Goal: Transaction & Acquisition: Purchase product/service

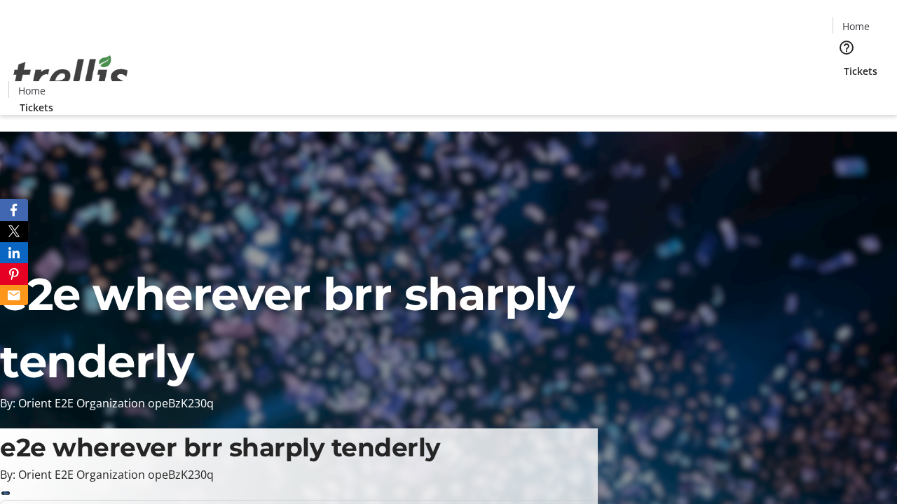
click at [844, 64] on span "Tickets" at bounding box center [861, 71] width 34 height 15
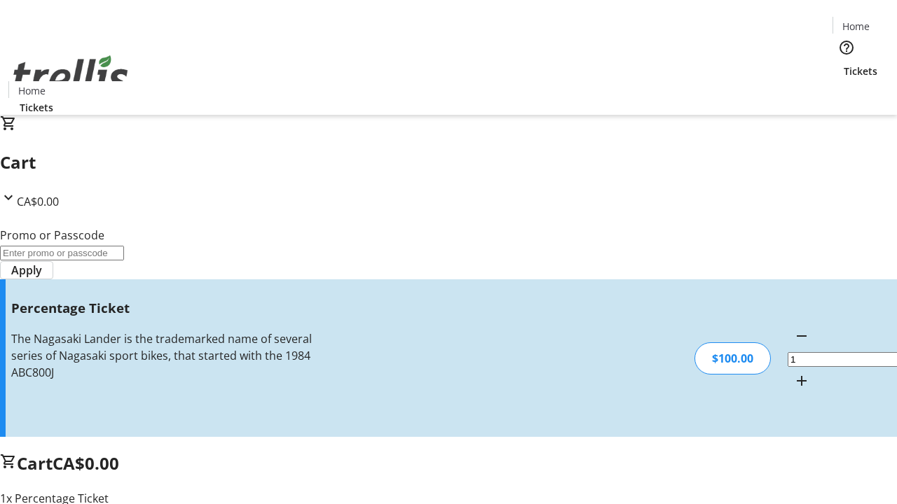
type input "FOO"
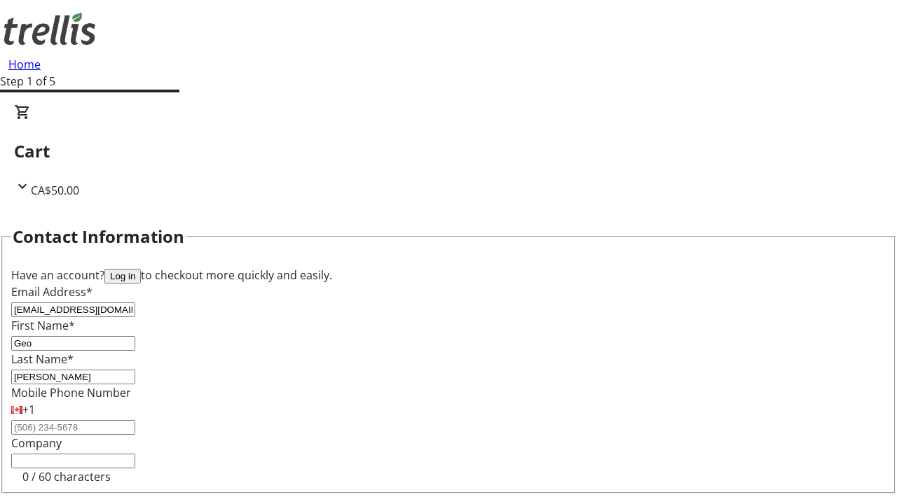
type input "[PERSON_NAME]"
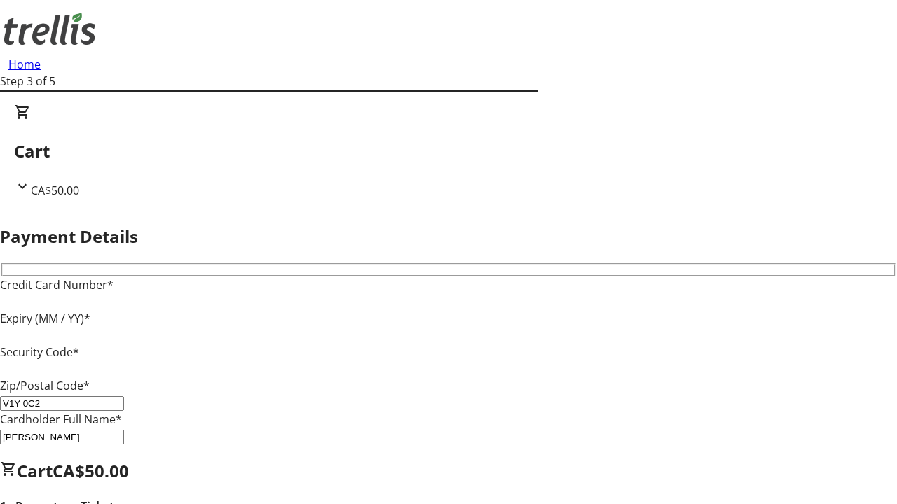
type input "V1Y 0C2"
